Goal: Information Seeking & Learning: Learn about a topic

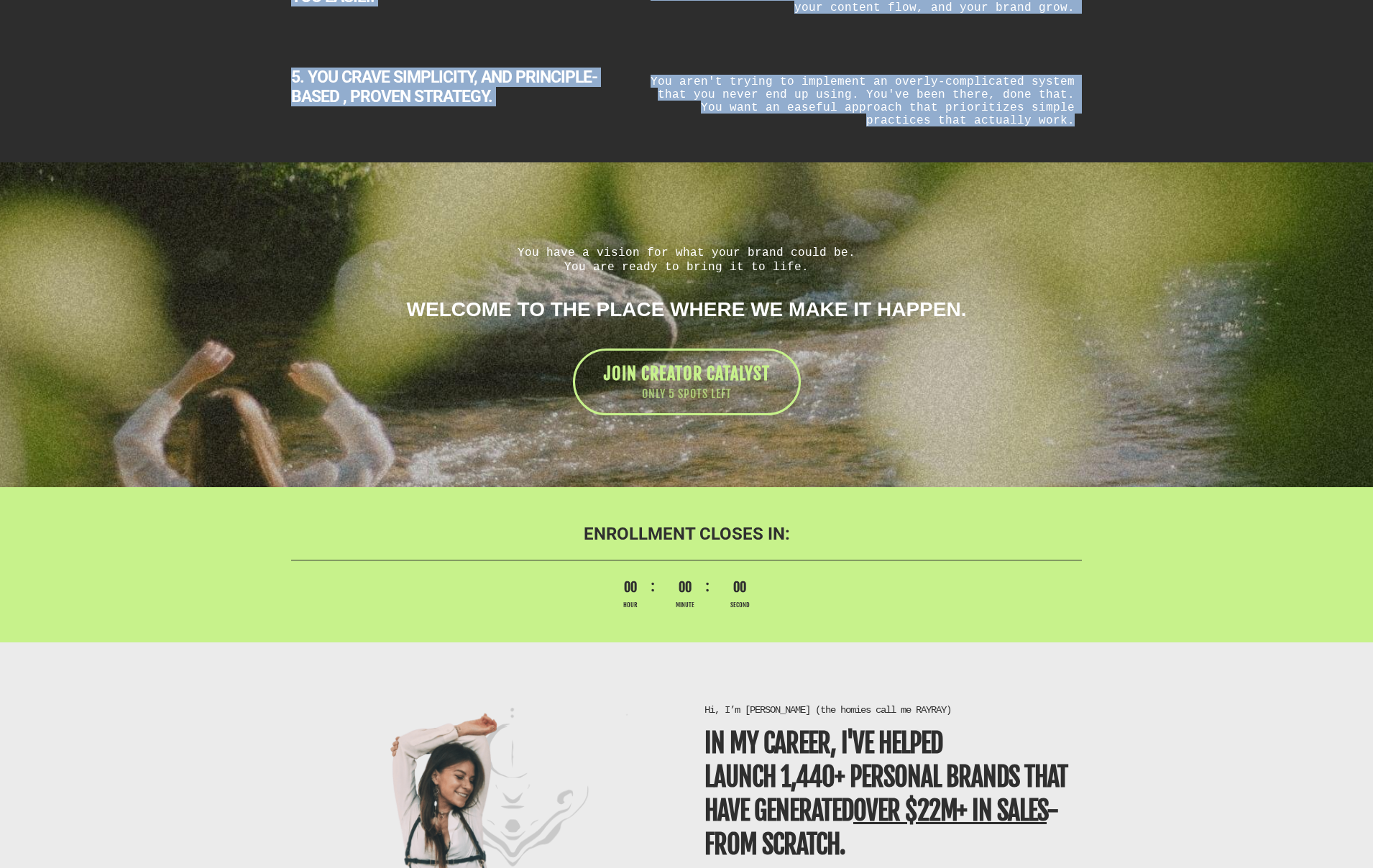
scroll to position [2947, 0]
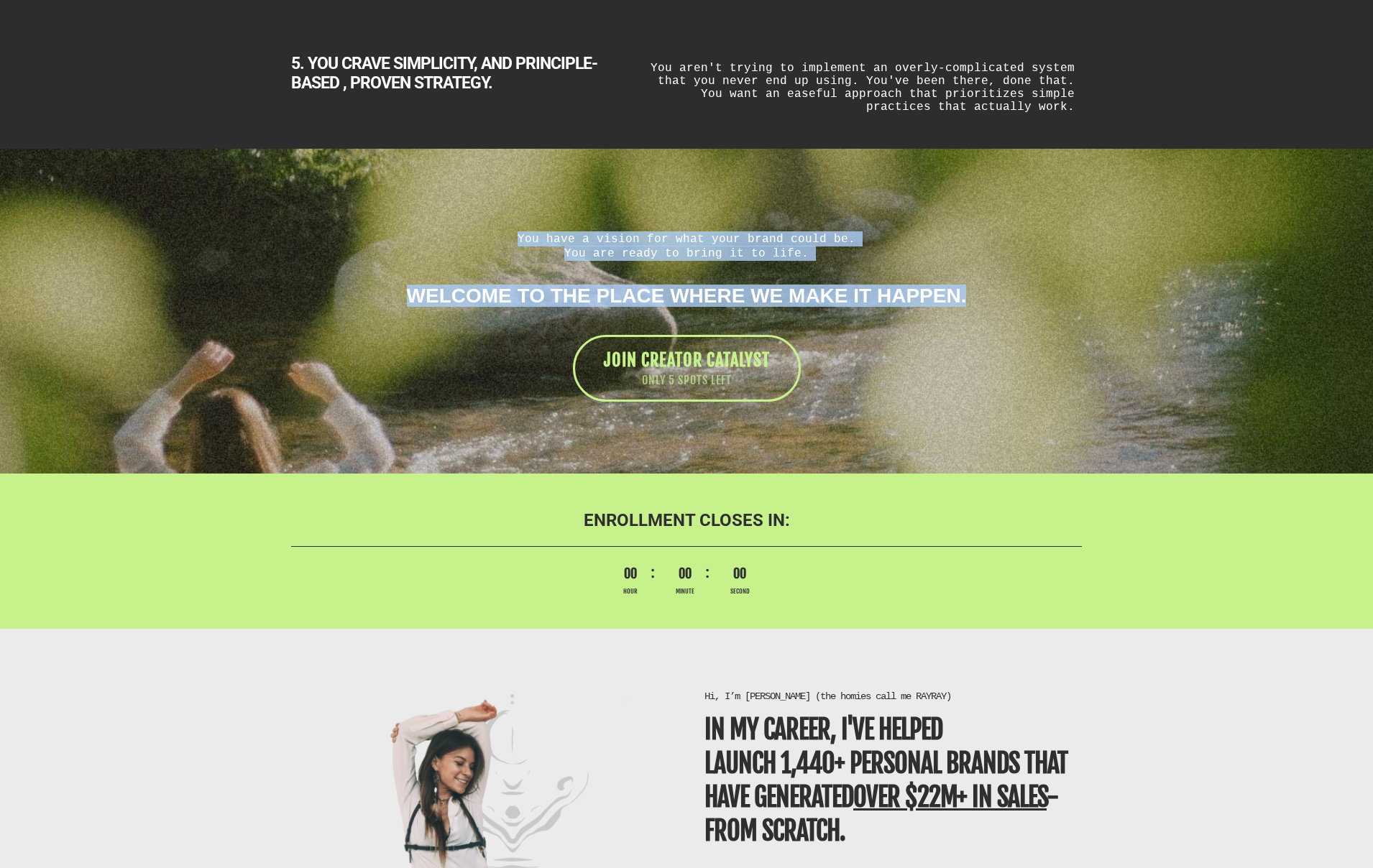
drag, startPoint x: 580, startPoint y: 232, endPoint x: 972, endPoint y: 291, distance: 396.4
click at [972, 291] on div "You have a vision for what your brand could be. You are ready to bring it to li…" at bounding box center [686, 317] width 805 height 171
copy div "You have a vision for what your brand could be. You are ready to bring it to li…"
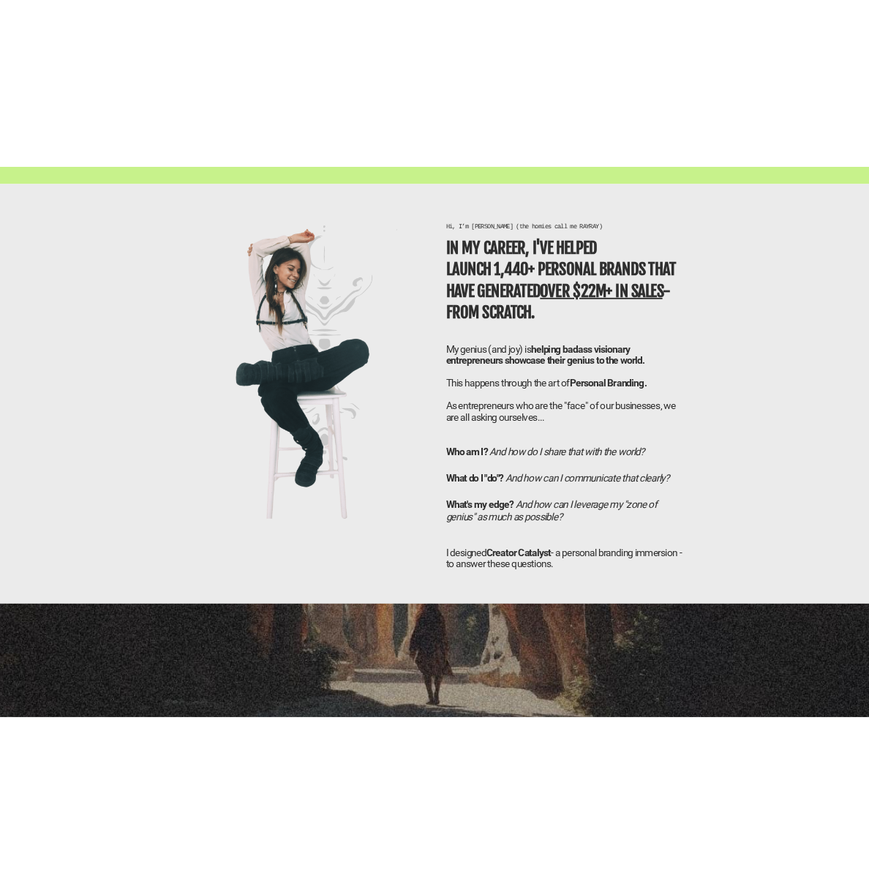
scroll to position [3620, 0]
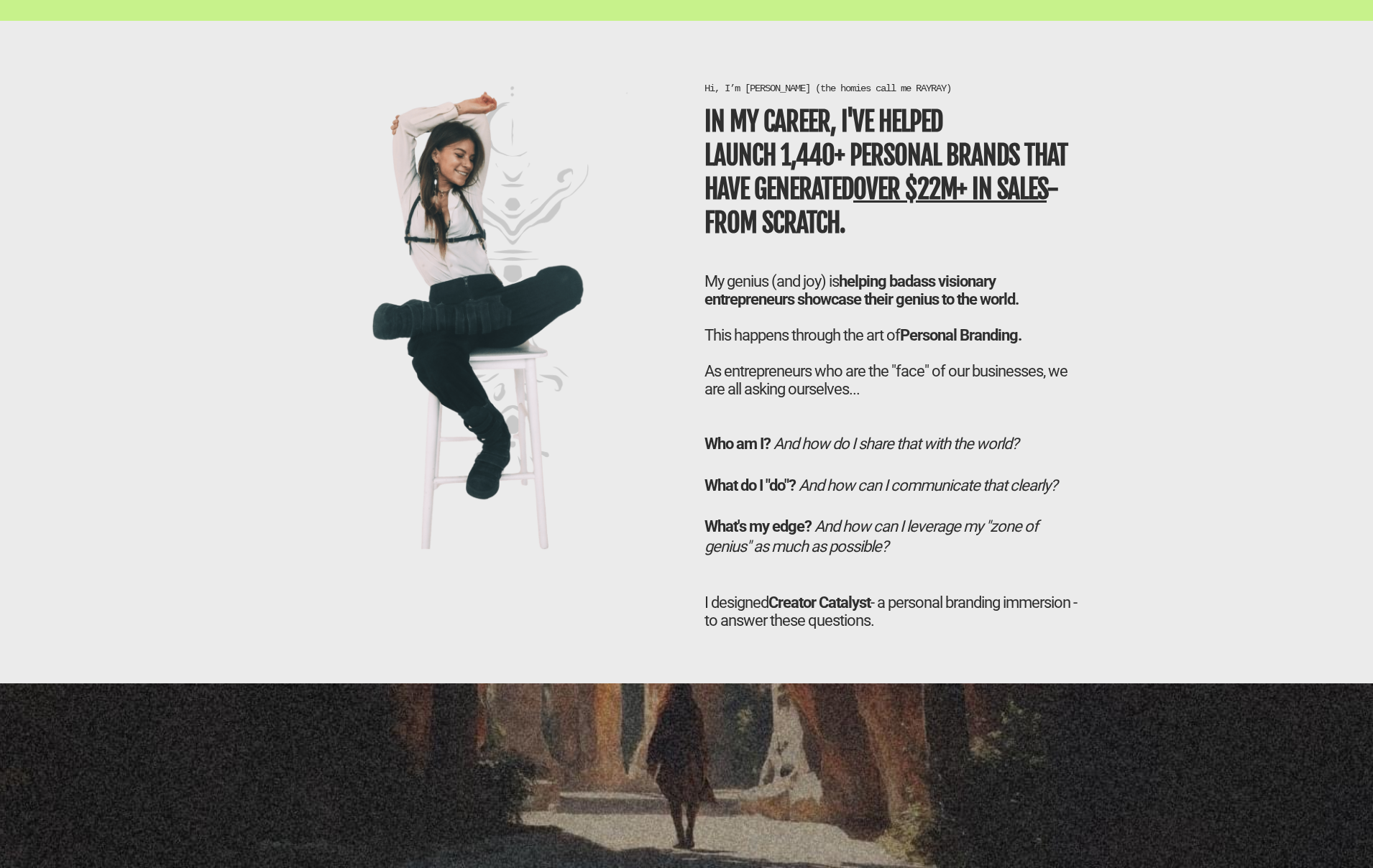
click at [863, 213] on h1 "In my career, I've helped LAUNCH 1,440+ personal brands that have generated ove…" at bounding box center [893, 173] width 377 height 135
drag, startPoint x: 872, startPoint y: 231, endPoint x: 699, endPoint y: 125, distance: 202.9
click at [699, 125] on div "Hi, I’m [PERSON_NAME] (the homies call me RAYRAY) In my career, I've helped LAU…" at bounding box center [893, 364] width 392 height 566
copy b "In my career, I've helped LAUNCH 1,440+ personal brands that have generated ove…"
click at [930, 625] on span "I designed Creator Catalyst - a personal branding immersion - to answer these q…" at bounding box center [890, 612] width 372 height 36
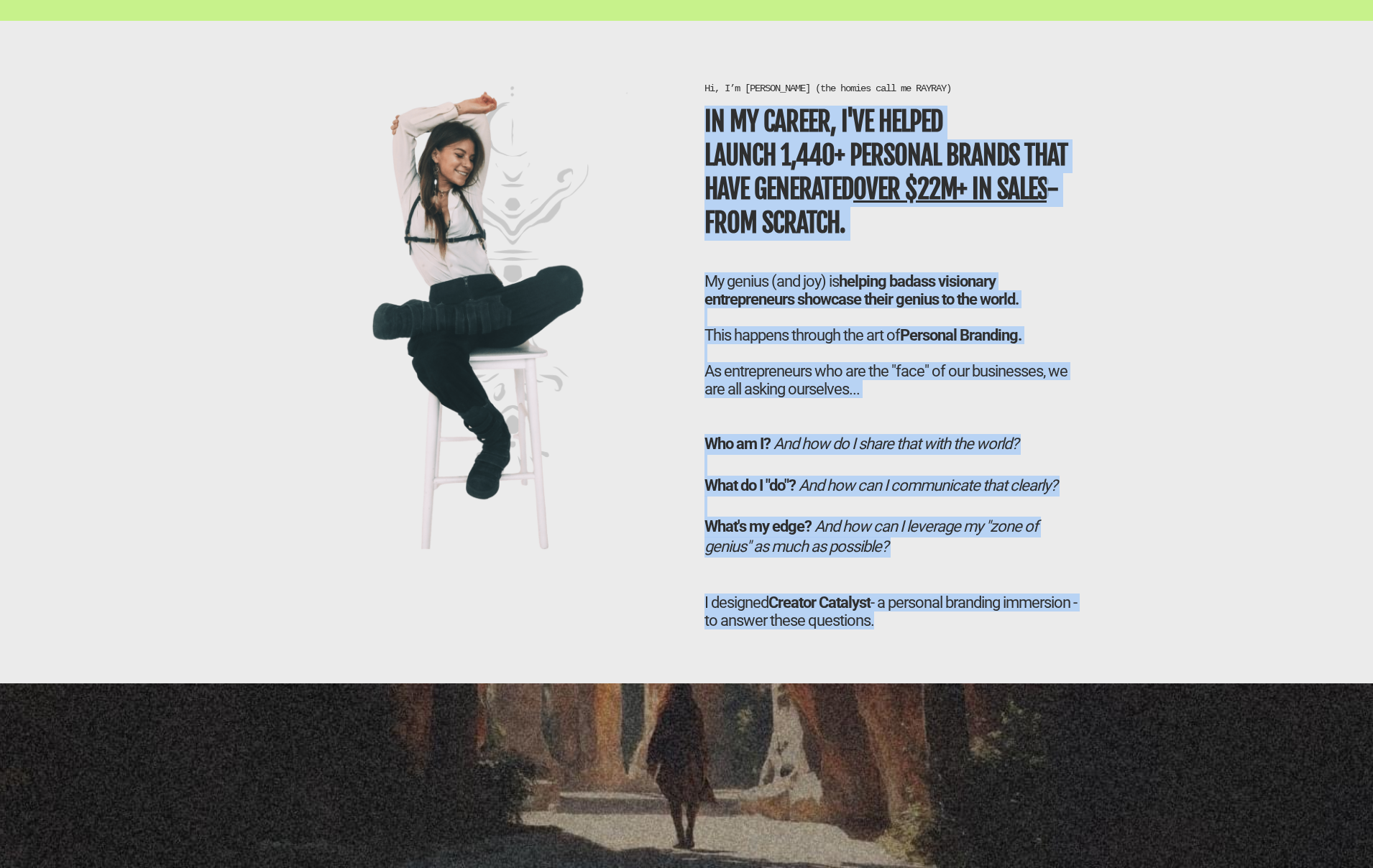
drag, startPoint x: 994, startPoint y: 630, endPoint x: 703, endPoint y: 125, distance: 582.8
click at [703, 125] on div "Hi, I’m [PERSON_NAME] (the homies call me RAYRAY) In my career, I've helped LAU…" at bounding box center [893, 364] width 392 height 566
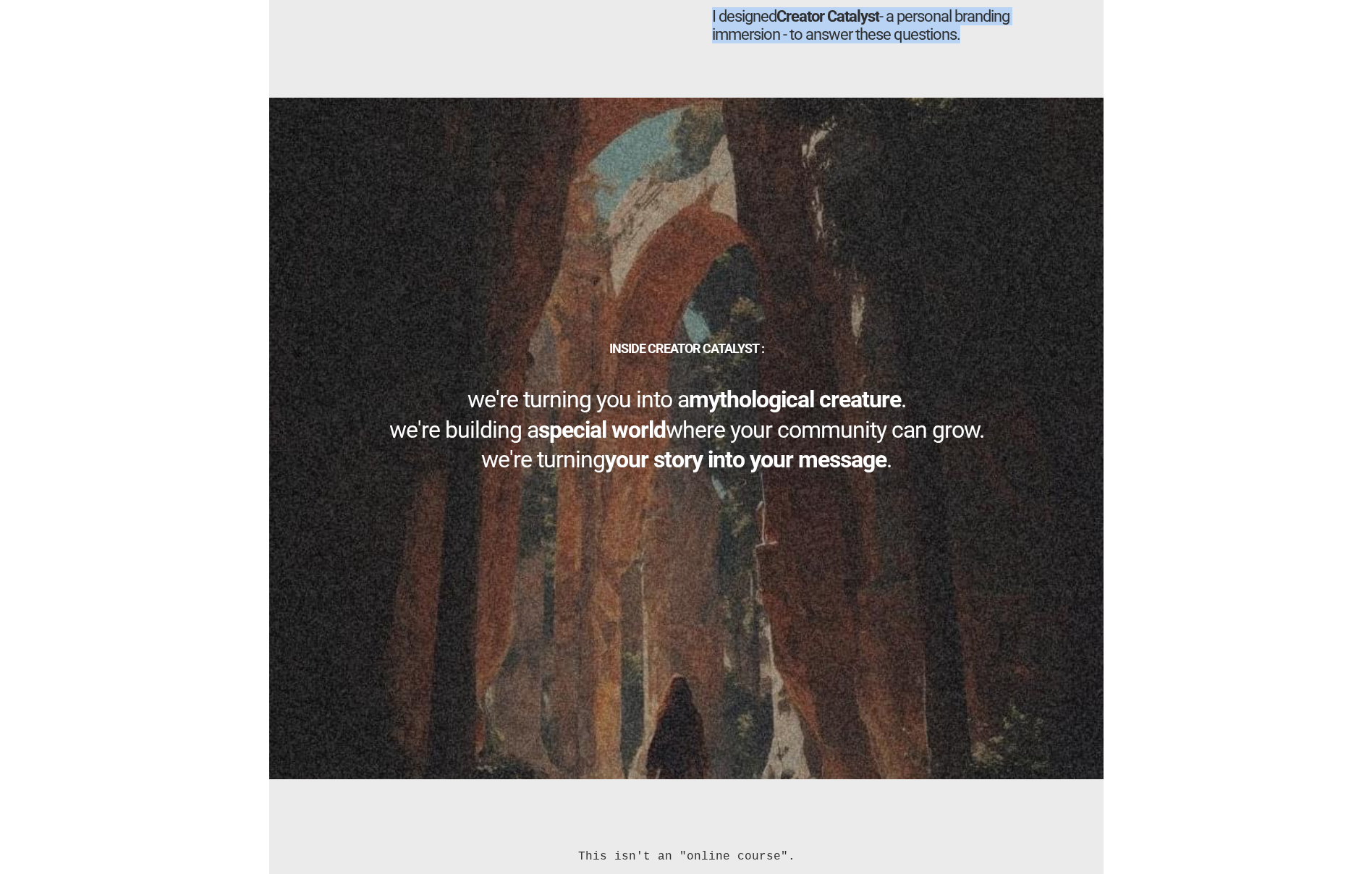
scroll to position [4175, 0]
